Goal: Communication & Community: Connect with others

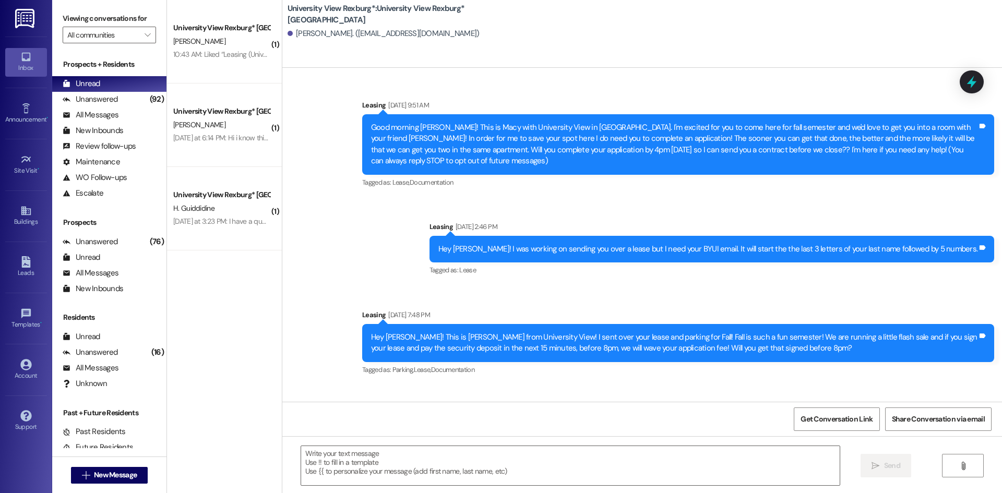
scroll to position [1321, 0]
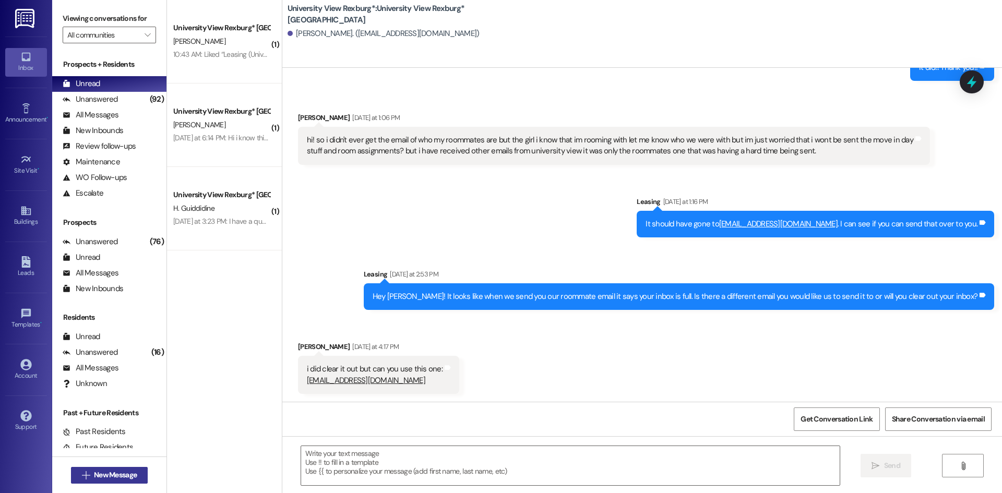
click at [122, 476] on span "New Message" at bounding box center [115, 475] width 43 height 11
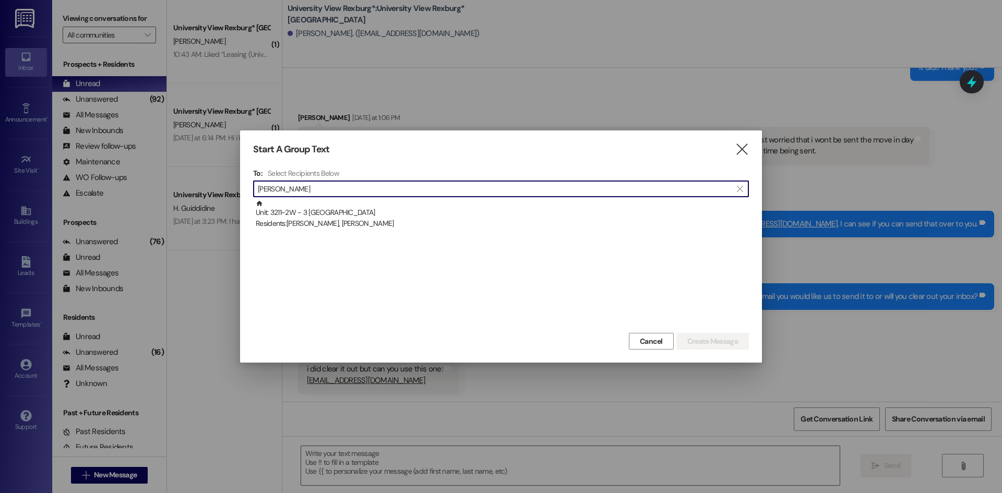
click at [326, 191] on input "[PERSON_NAME]" at bounding box center [495, 189] width 474 height 15
type input "[PERSON_NAME]"
click at [741, 143] on div "Start A Group Text  To: Select Recipients Below  [PERSON_NAME]  Unit: 3211~2…" at bounding box center [501, 246] width 522 height 232
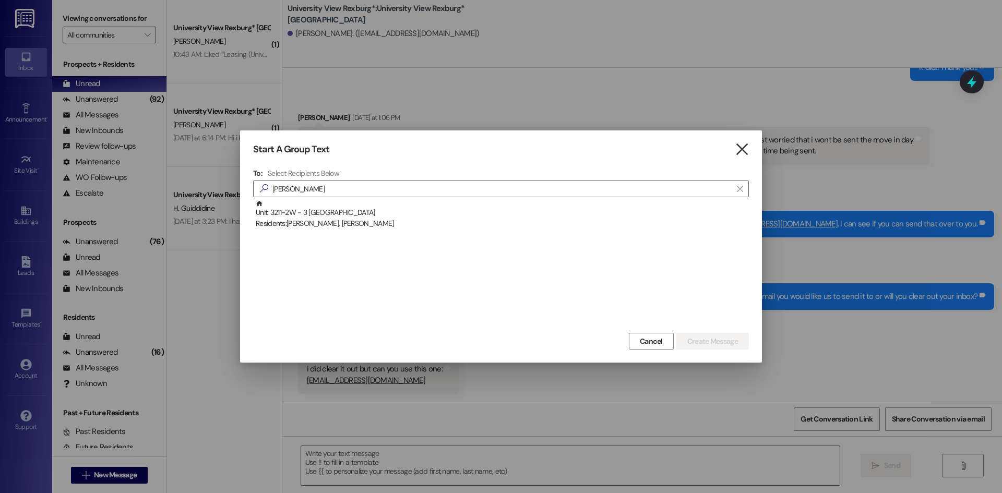
click at [741, 148] on icon "" at bounding box center [742, 149] width 14 height 11
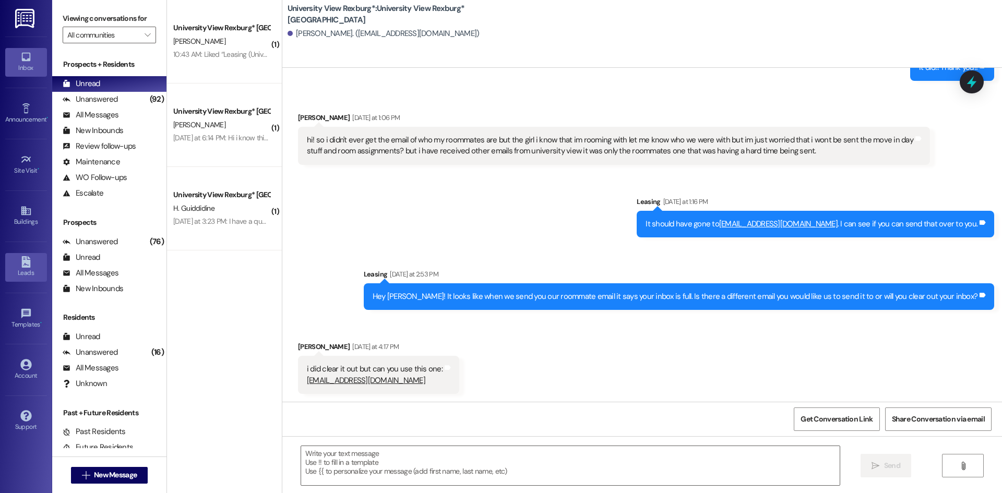
click at [20, 264] on icon at bounding box center [25, 261] width 11 height 11
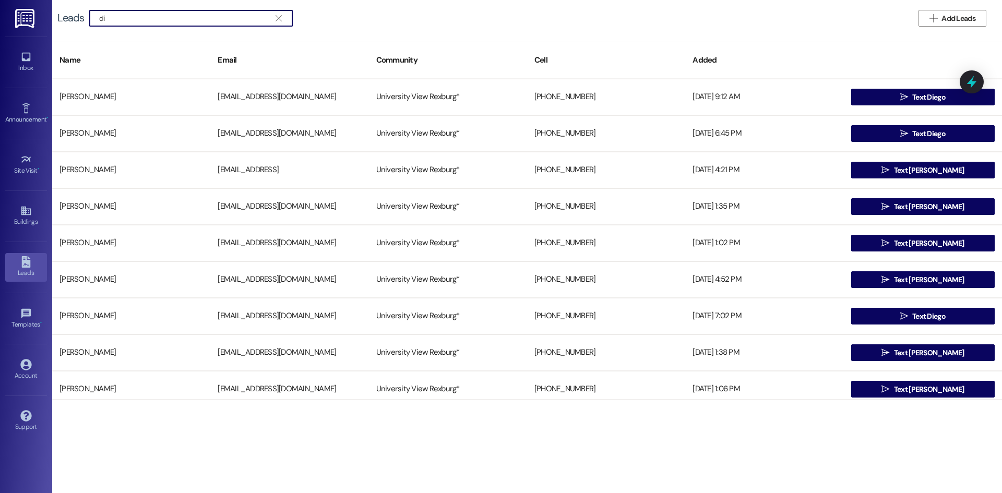
type input "d"
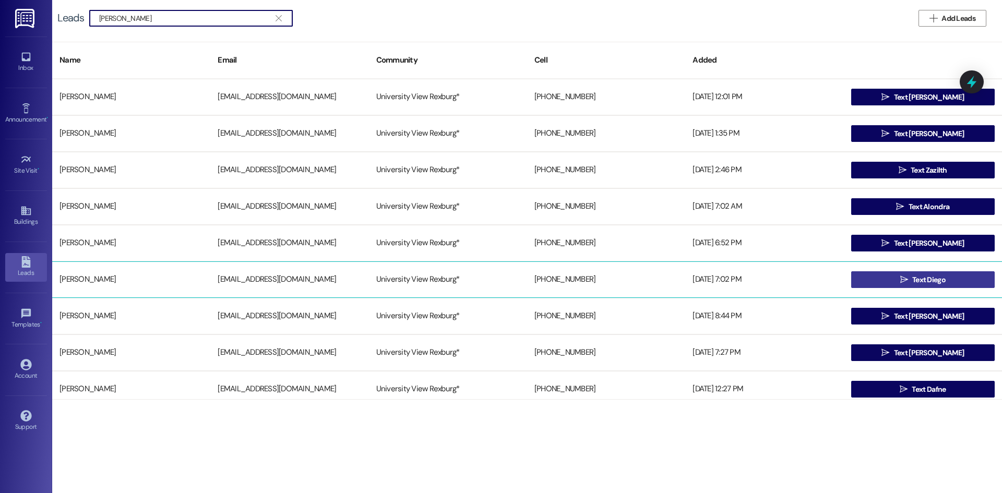
type input "[PERSON_NAME]"
click at [927, 276] on span "Text Diego" at bounding box center [928, 279] width 33 height 11
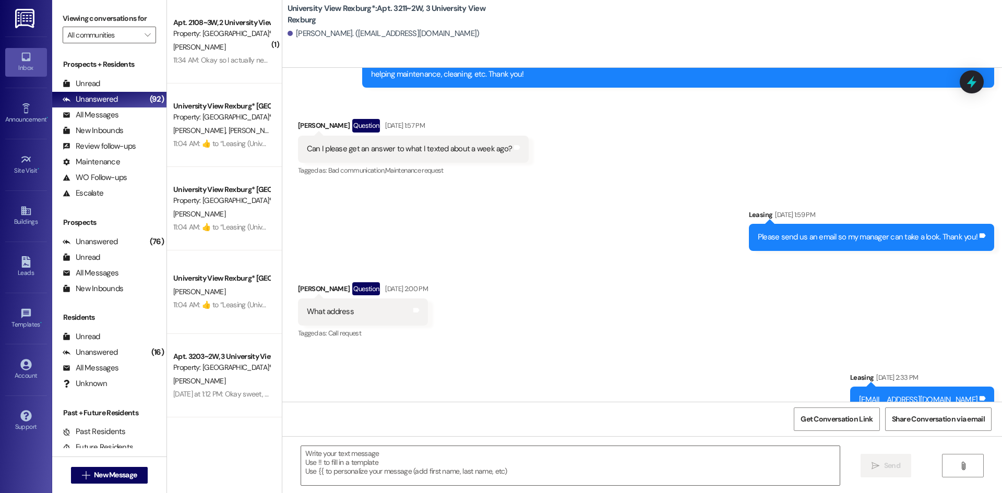
scroll to position [50681, 0]
